Goal: Answer question/provide support: Share knowledge or assist other users

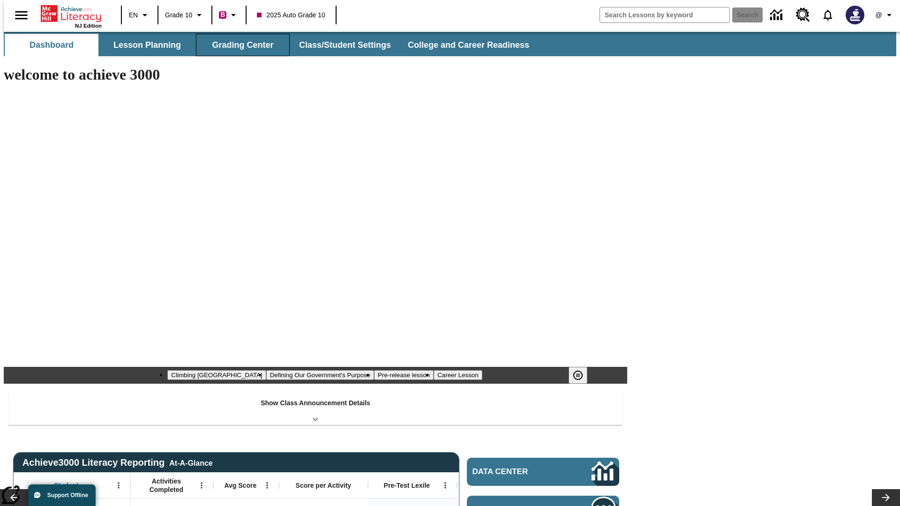
click at [239, 45] on button "Grading Center" at bounding box center [243, 45] width 94 height 23
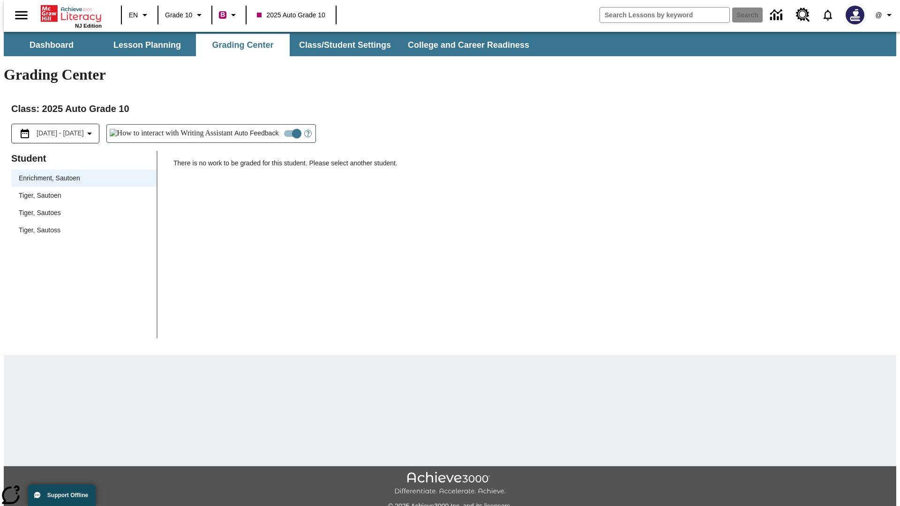
click at [81, 191] on span "Tiger, Sautoen" at bounding box center [84, 196] width 130 height 10
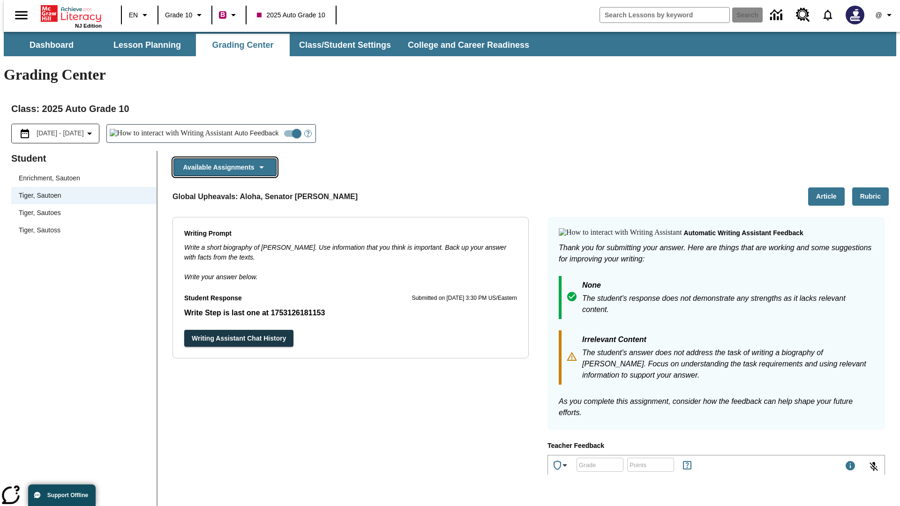
click at [222, 158] on button "Available Assignments" at bounding box center [224, 167] width 103 height 18
